Goal: Task Accomplishment & Management: Manage account settings

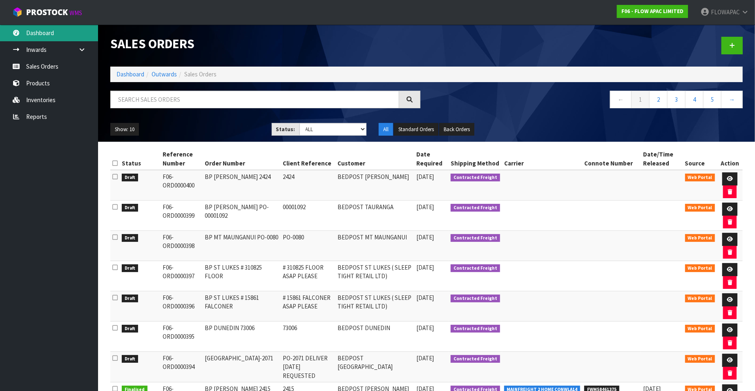
drag, startPoint x: 0, startPoint y: 0, endPoint x: 45, endPoint y: 25, distance: 51.6
click at [45, 25] on link "Dashboard" at bounding box center [49, 33] width 98 height 17
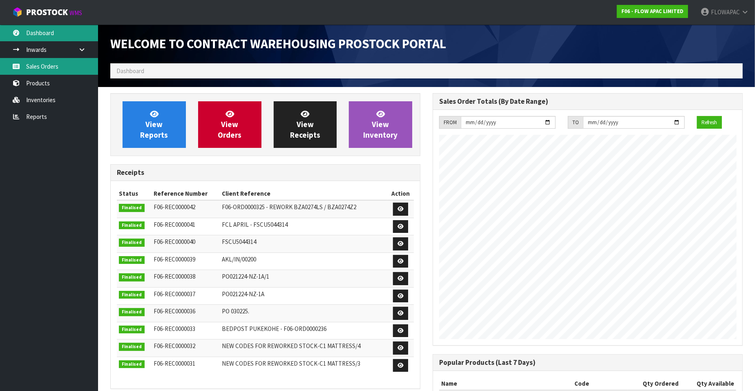
scroll to position [452, 322]
click at [52, 69] on link "Sales Orders" at bounding box center [49, 66] width 98 height 17
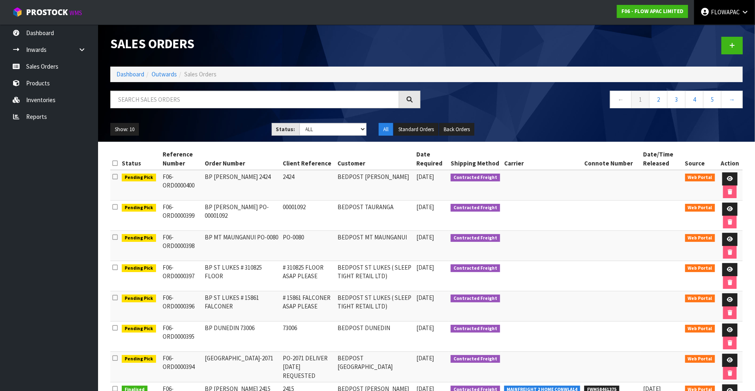
click at [717, 11] on span "FLOWAPAC" at bounding box center [725, 12] width 29 height 8
click at [711, 32] on link "Logout" at bounding box center [722, 32] width 65 height 11
